Goal: Navigation & Orientation: Find specific page/section

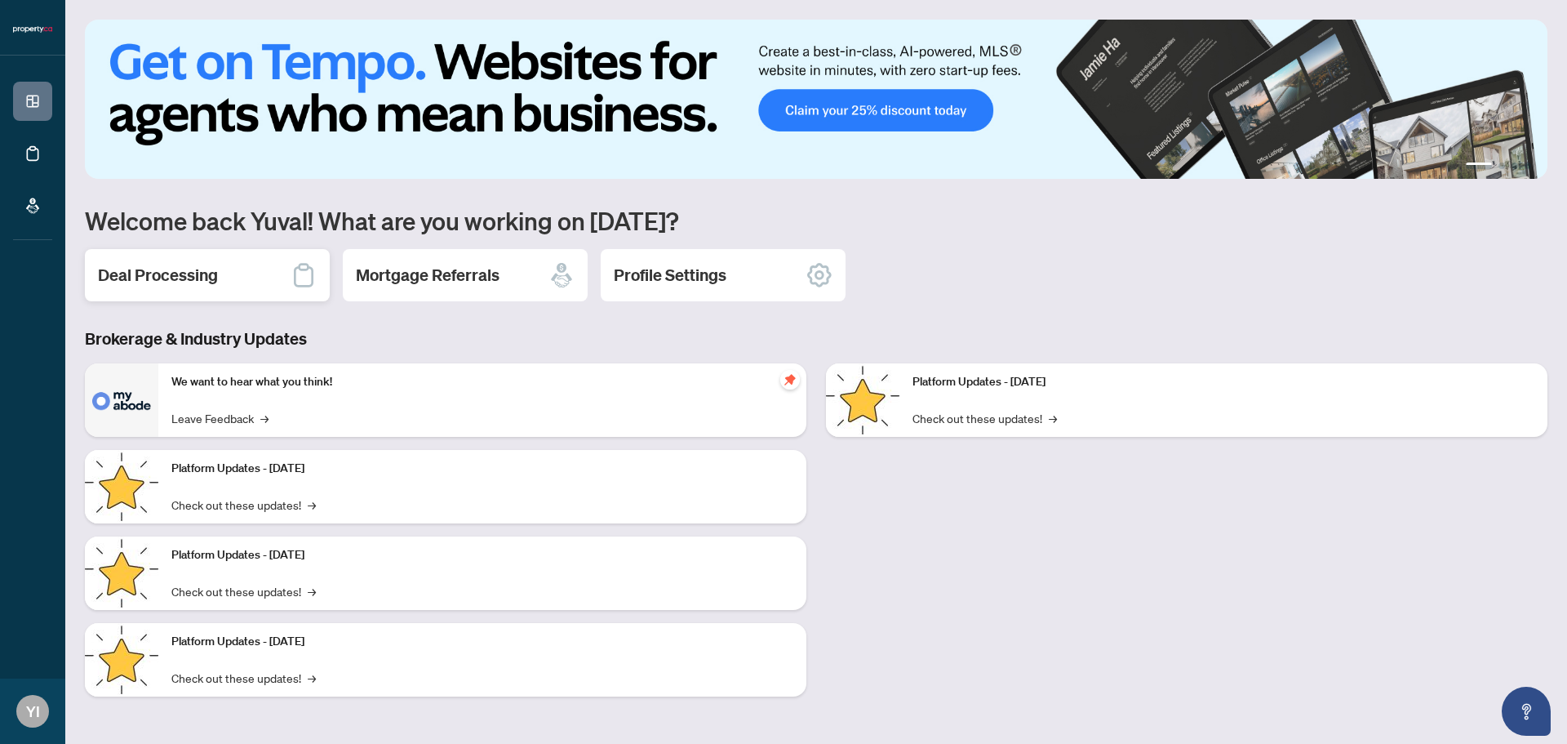
click at [222, 264] on div "Deal Processing" at bounding box center [207, 275] width 245 height 52
click at [300, 282] on icon at bounding box center [304, 275] width 26 height 26
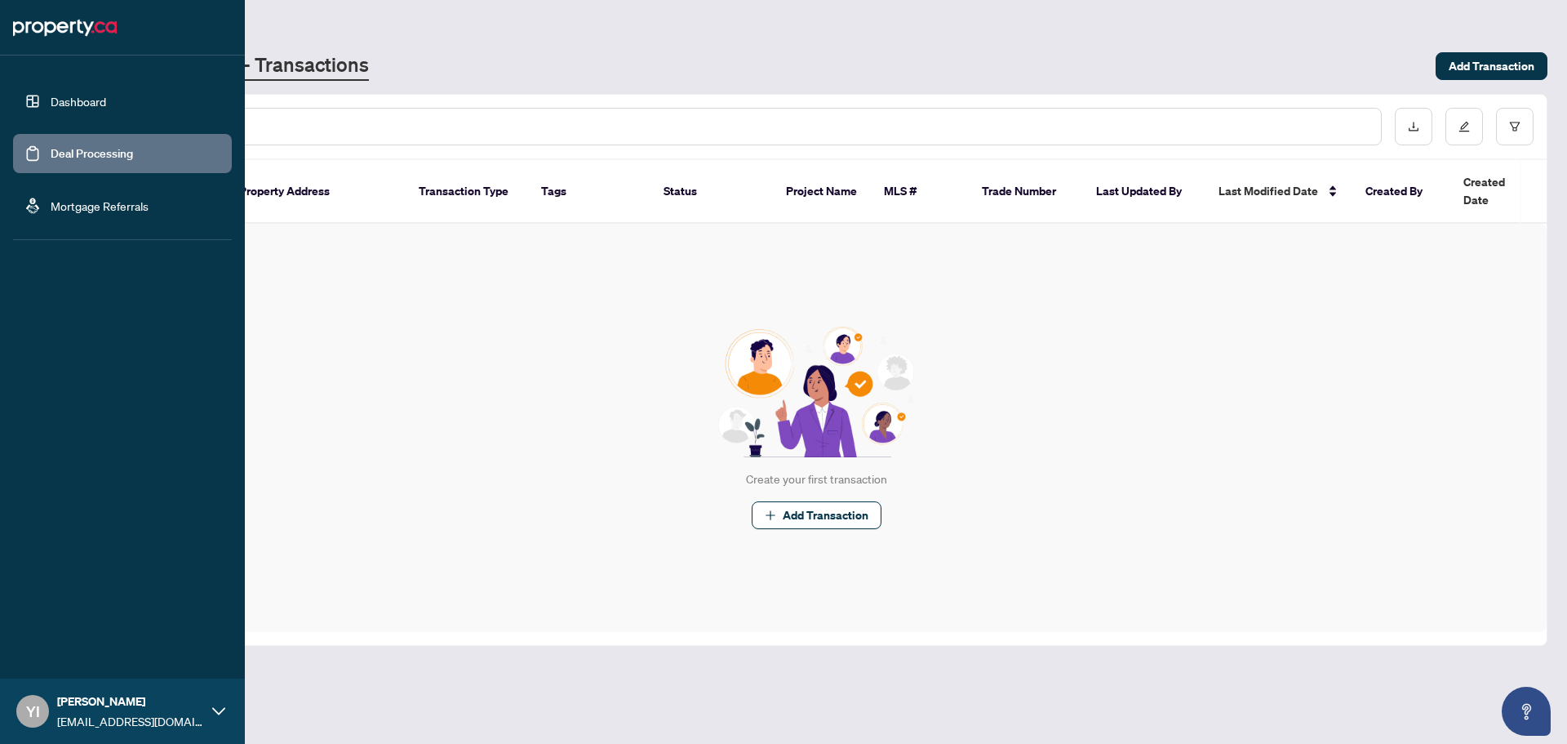
click at [46, 237] on li "Dashboard Deal Processing Mortgage Referrals" at bounding box center [122, 154] width 219 height 170
click at [83, 94] on link "Dashboard" at bounding box center [79, 101] width 56 height 15
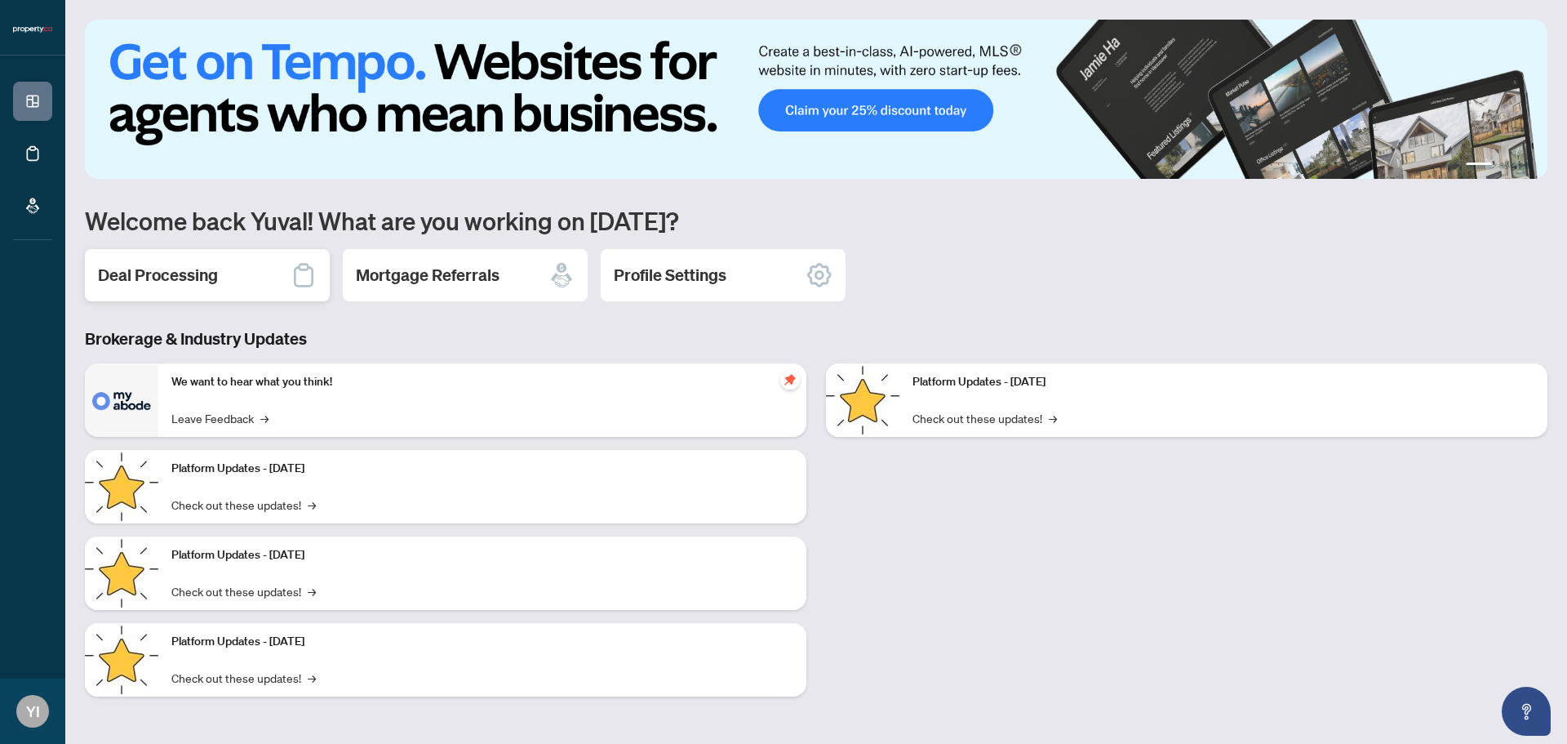
click at [287, 261] on div "Deal Processing" at bounding box center [207, 275] width 245 height 52
